Goal: Check status: Check status

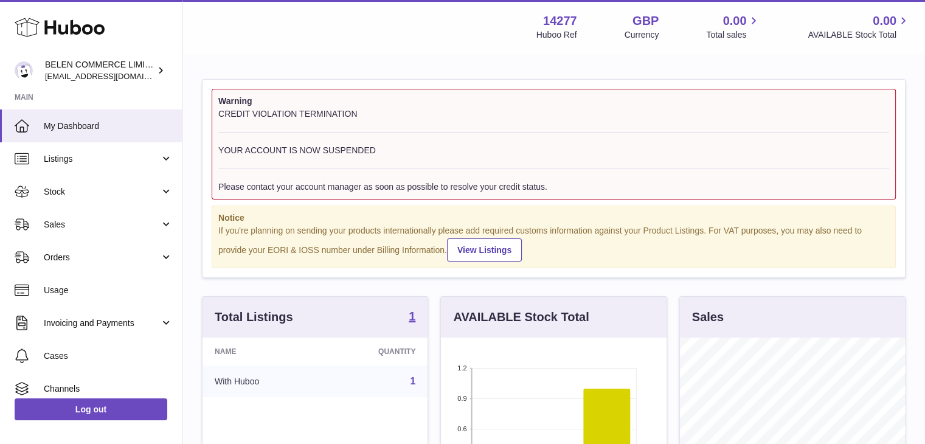
scroll to position [190, 228]
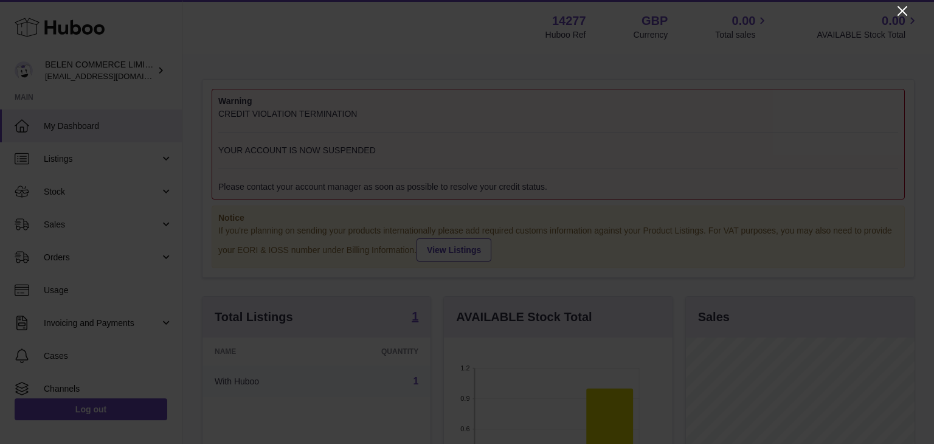
click at [904, 10] on icon "Close" at bounding box center [902, 11] width 15 height 15
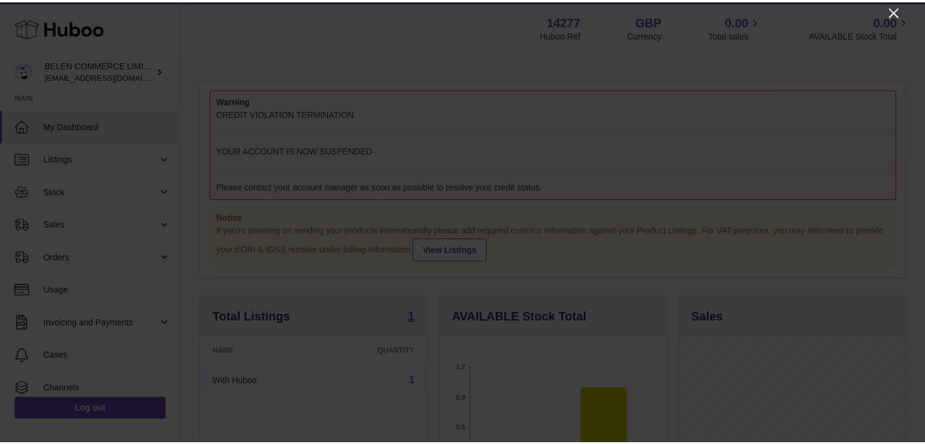
scroll to position [608104, 608068]
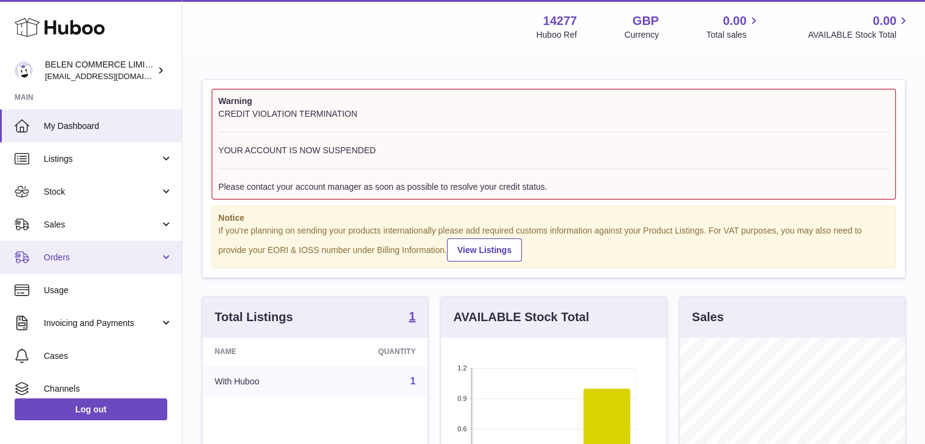
click at [80, 252] on span "Orders" at bounding box center [102, 258] width 116 height 12
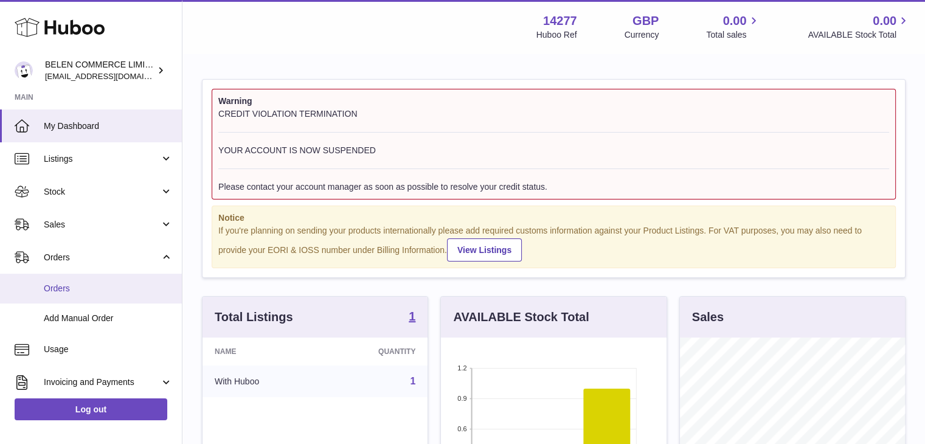
click at [82, 279] on link "Orders" at bounding box center [91, 289] width 182 height 30
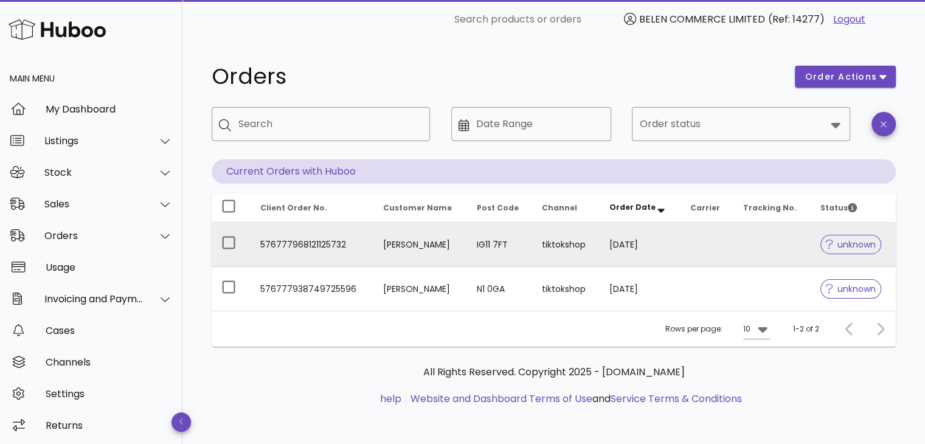
click at [849, 251] on span "unknown" at bounding box center [851, 244] width 61 height 19
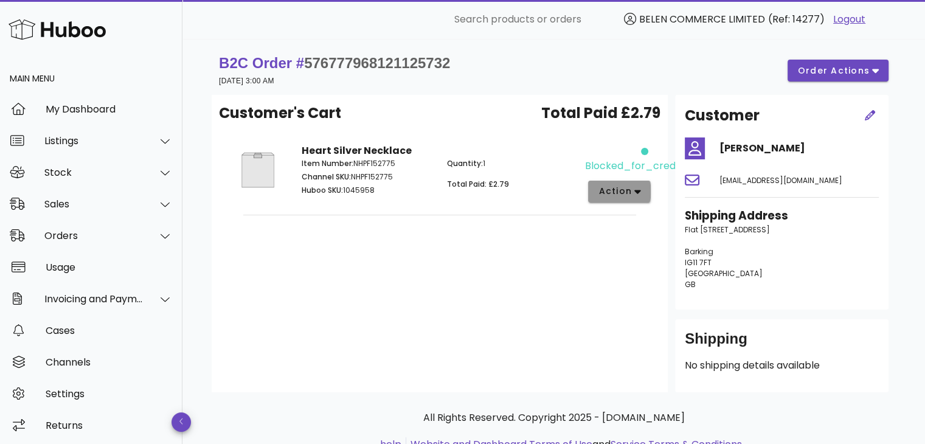
click at [610, 192] on span "action" at bounding box center [615, 191] width 34 height 13
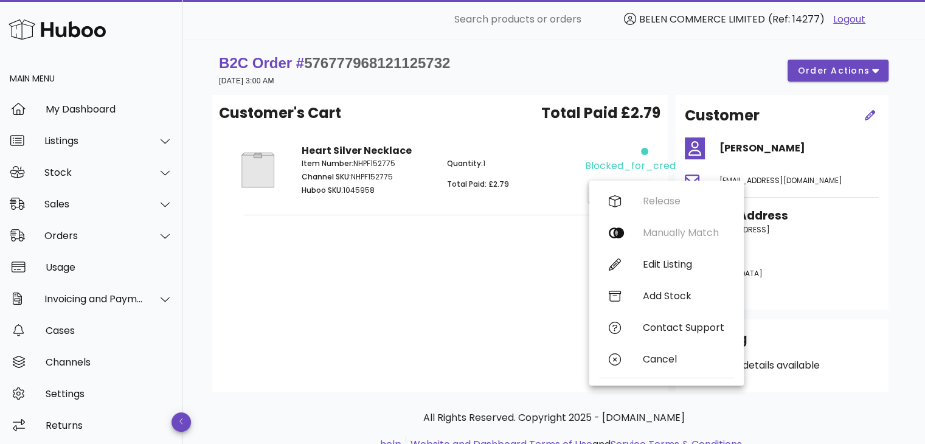
click at [418, 258] on div "Customer's Cart Total Paid £2.79 Heart Silver Necklace Item Number: NHPF152775 …" at bounding box center [440, 243] width 456 height 297
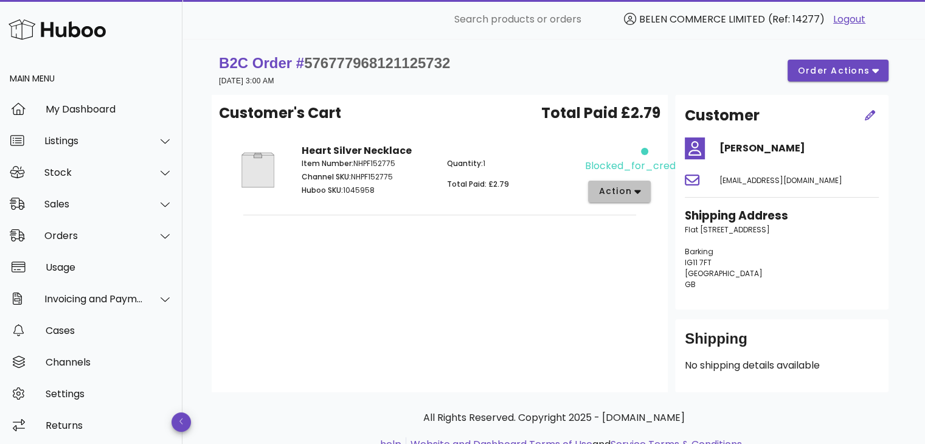
click at [615, 199] on button "action" at bounding box center [619, 192] width 63 height 22
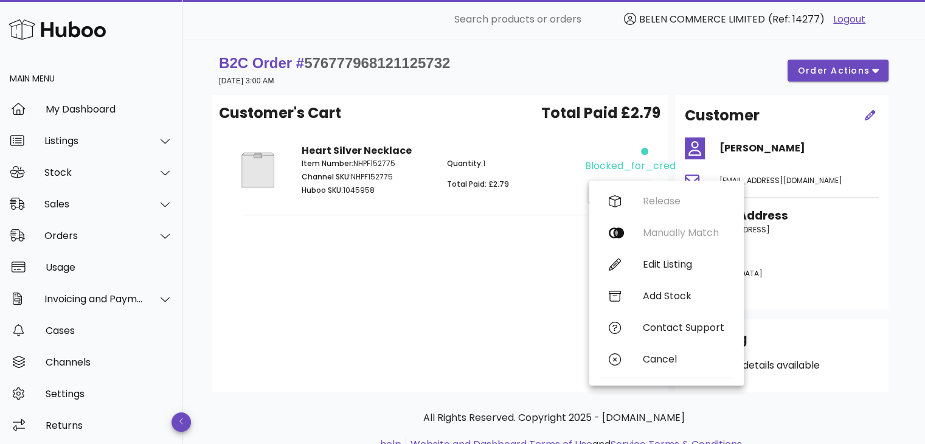
click at [467, 316] on div "Customer's Cart Total Paid £2.79 Heart Silver Necklace Item Number: NHPF152775 …" at bounding box center [440, 243] width 456 height 297
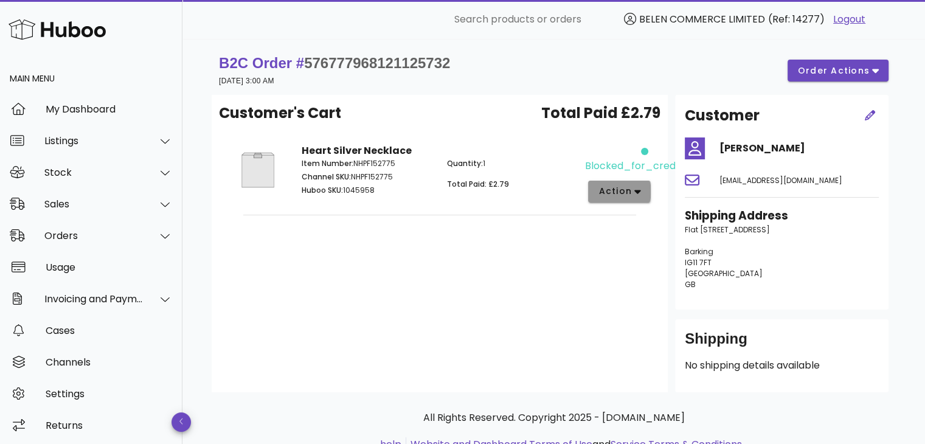
click at [628, 188] on span "action" at bounding box center [615, 191] width 34 height 13
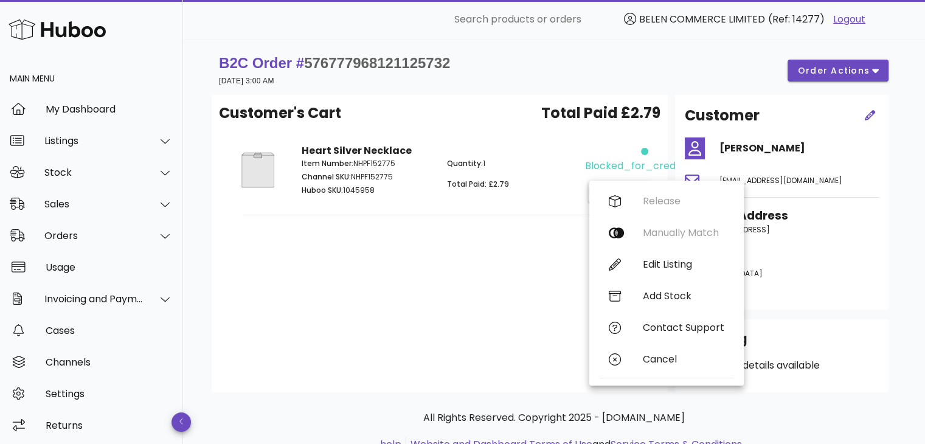
click at [446, 258] on div "Customer's Cart Total Paid £2.79 Heart Silver Necklace Item Number: NHPF152775 …" at bounding box center [440, 243] width 456 height 297
